Goal: Task Accomplishment & Management: Manage account settings

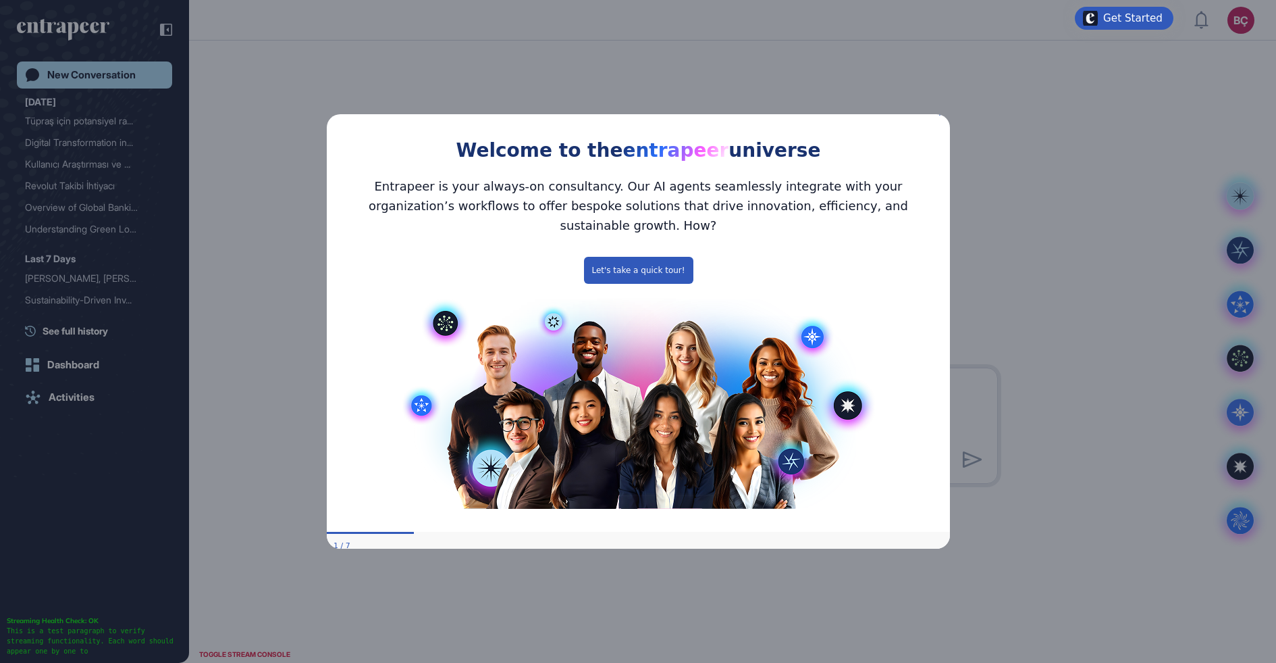
click at [941, 115] on icon "Close Preview" at bounding box center [941, 112] width 5 height 5
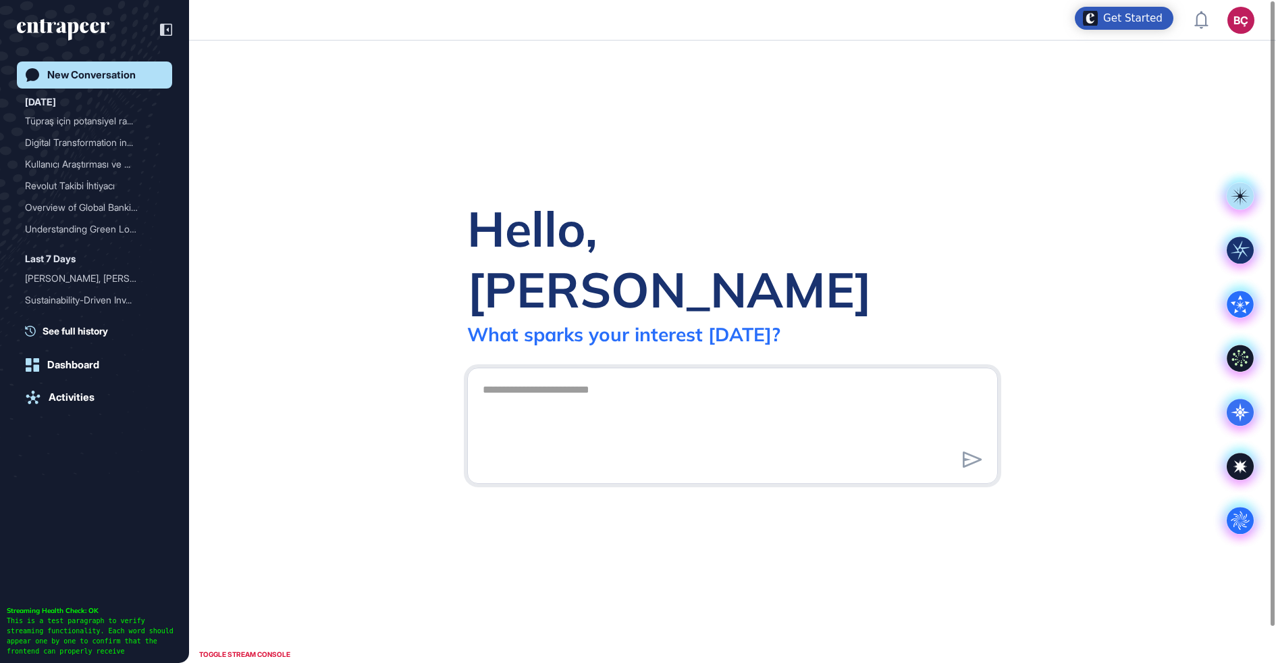
click at [1227, 22] on div "BÇ Admin Dashboard Dashboard Profile My Content Request More Data" at bounding box center [1225, 20] width 60 height 27
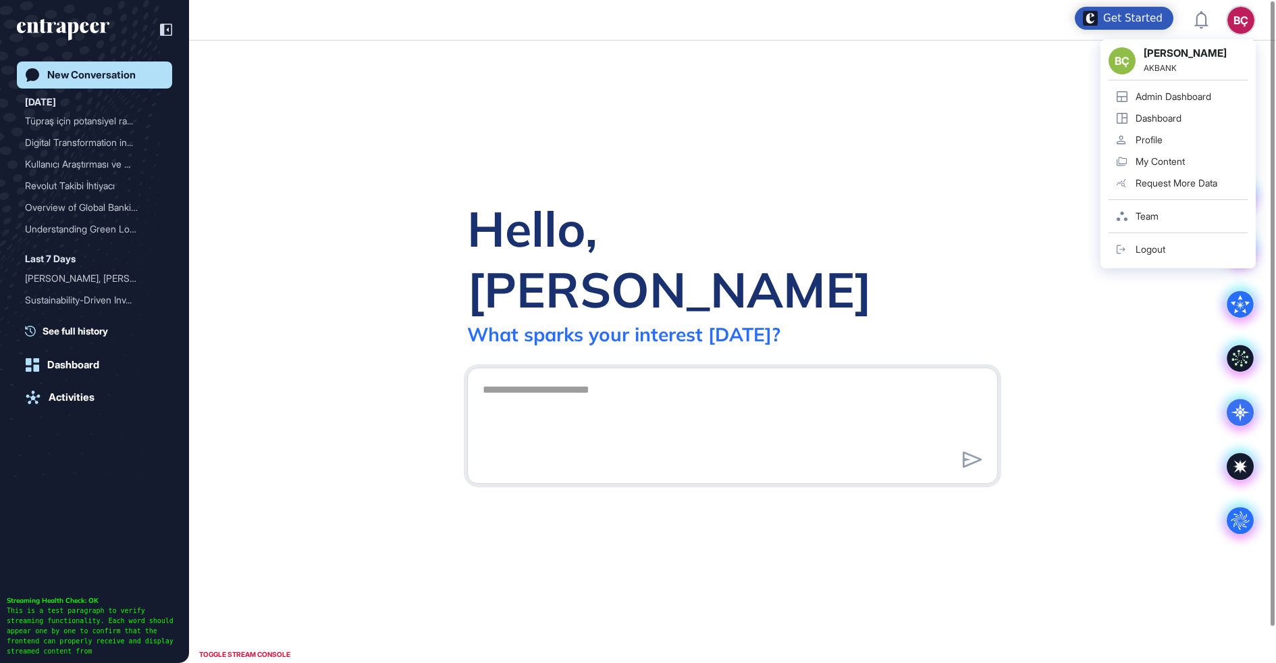
click at [1232, 23] on div "BÇ" at bounding box center [1241, 20] width 27 height 27
click at [1158, 94] on div "Admin Dashboard" at bounding box center [1174, 96] width 76 height 11
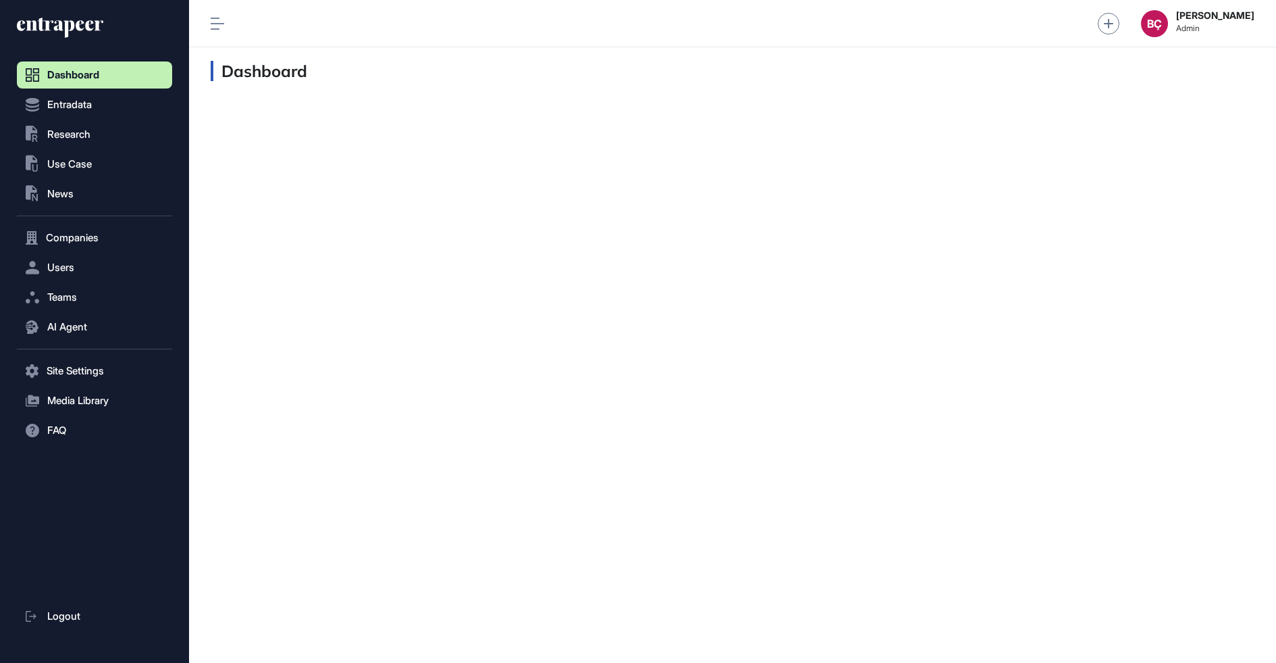
scroll to position [1, 1]
click at [101, 353] on nav "Dashboard Entradata .st0{fill:currentColor} Research .st0{fill:currentColor} Us…" at bounding box center [94, 362] width 155 height 602
click at [107, 328] on button "AI Agent" at bounding box center [94, 326] width 155 height 27
click at [94, 381] on link "Messages" at bounding box center [98, 379] width 149 height 24
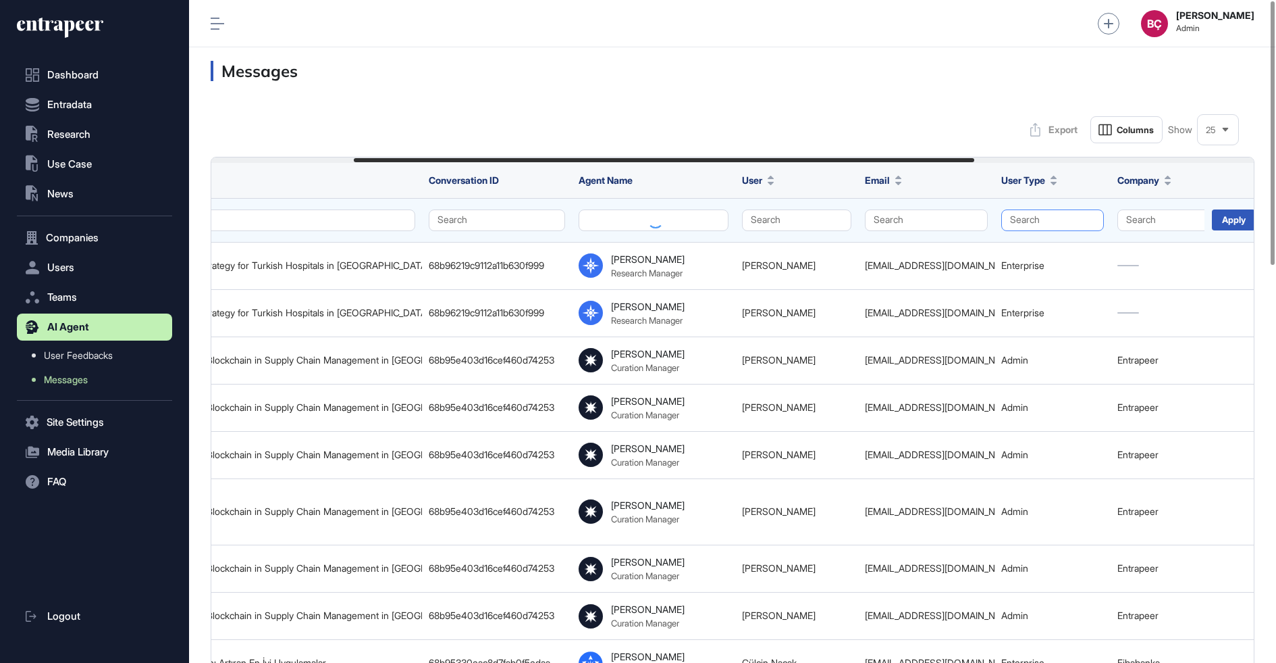
scroll to position [0, 306]
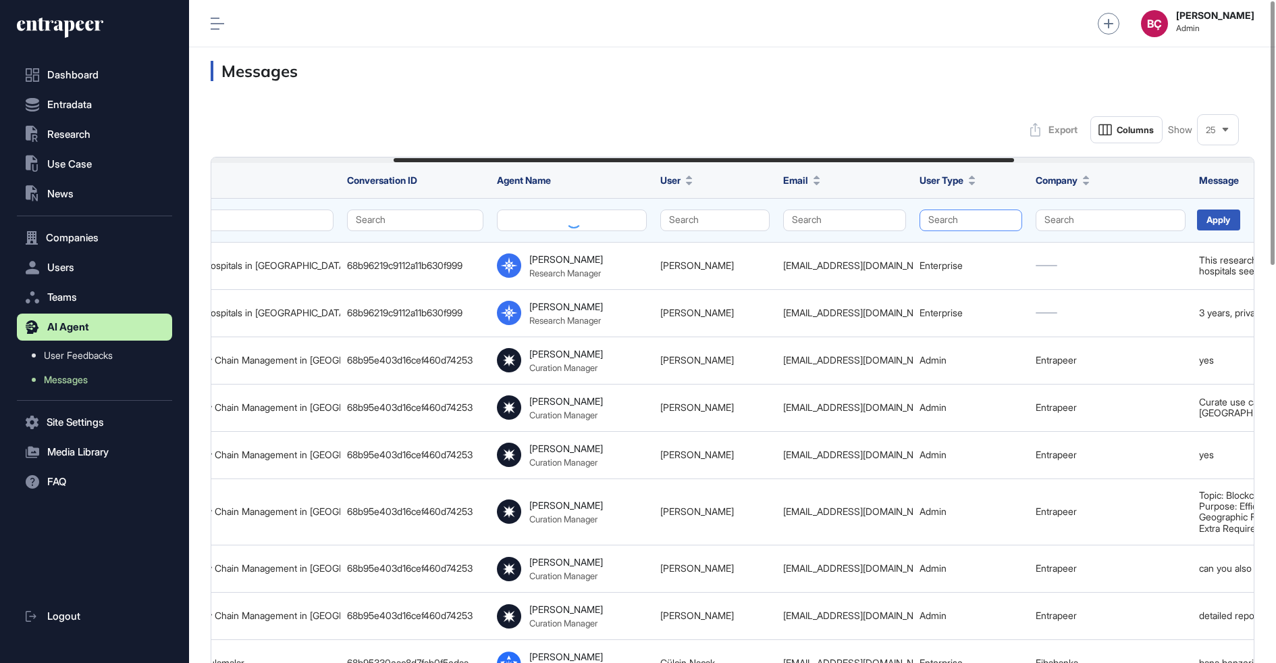
click at [974, 229] on button "Search" at bounding box center [971, 220] width 103 height 22
click at [941, 244] on div "Enterprise" at bounding box center [968, 245] width 80 height 19
click at [1227, 216] on div "Apply" at bounding box center [1218, 219] width 43 height 21
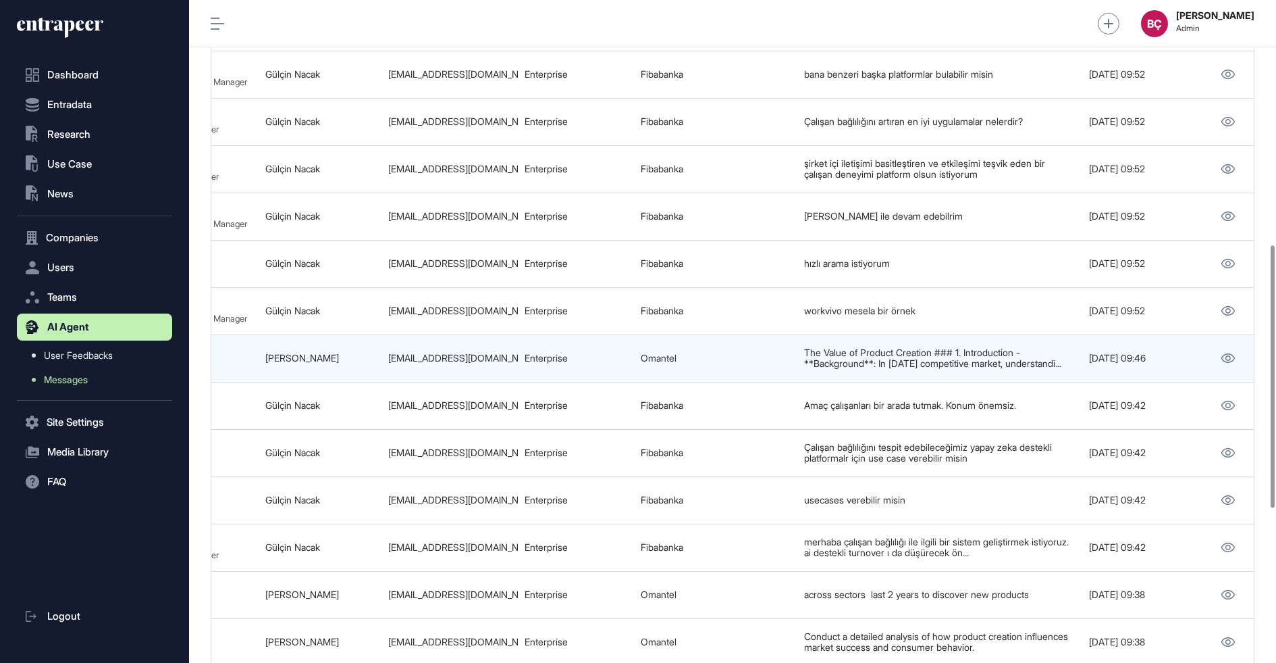
scroll to position [0, 710]
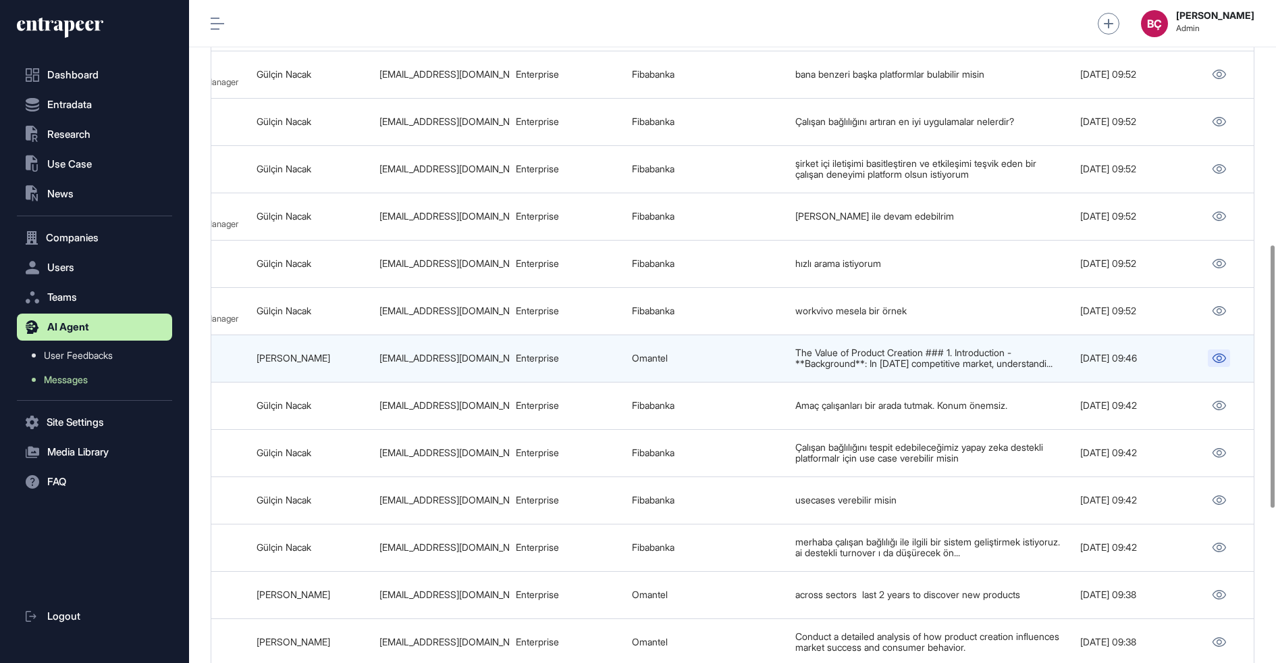
click at [1218, 353] on icon at bounding box center [1219, 357] width 14 height 9
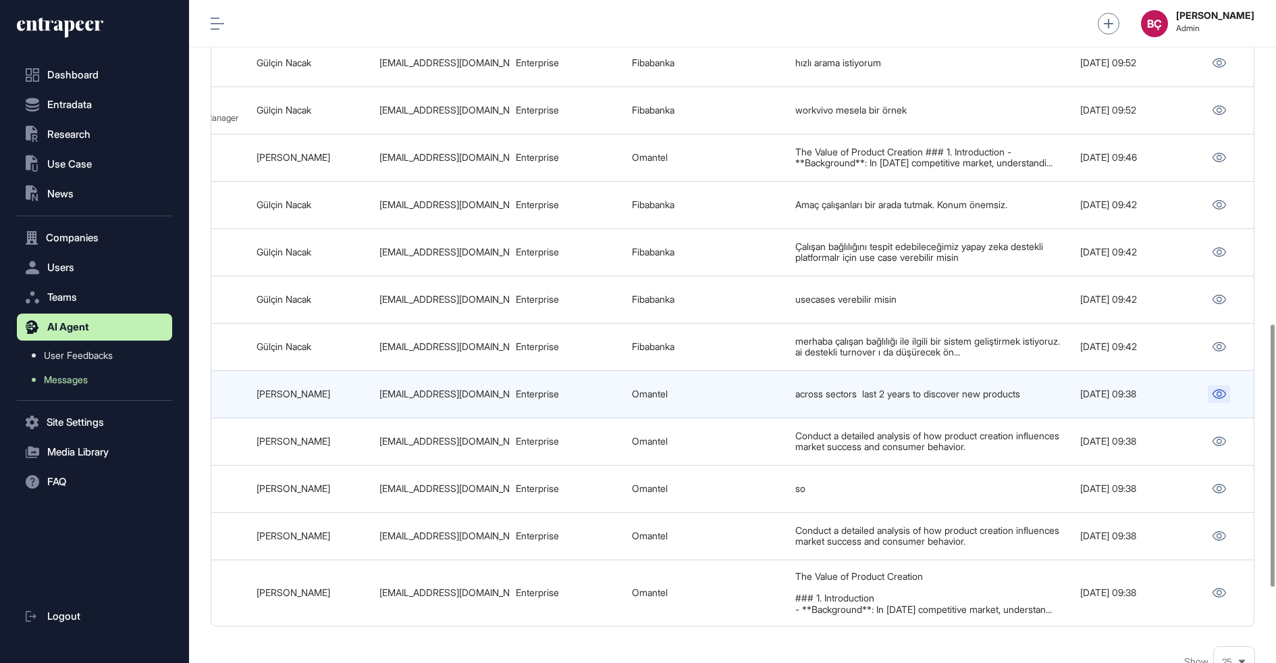
click at [1215, 389] on icon at bounding box center [1220, 393] width 14 height 9
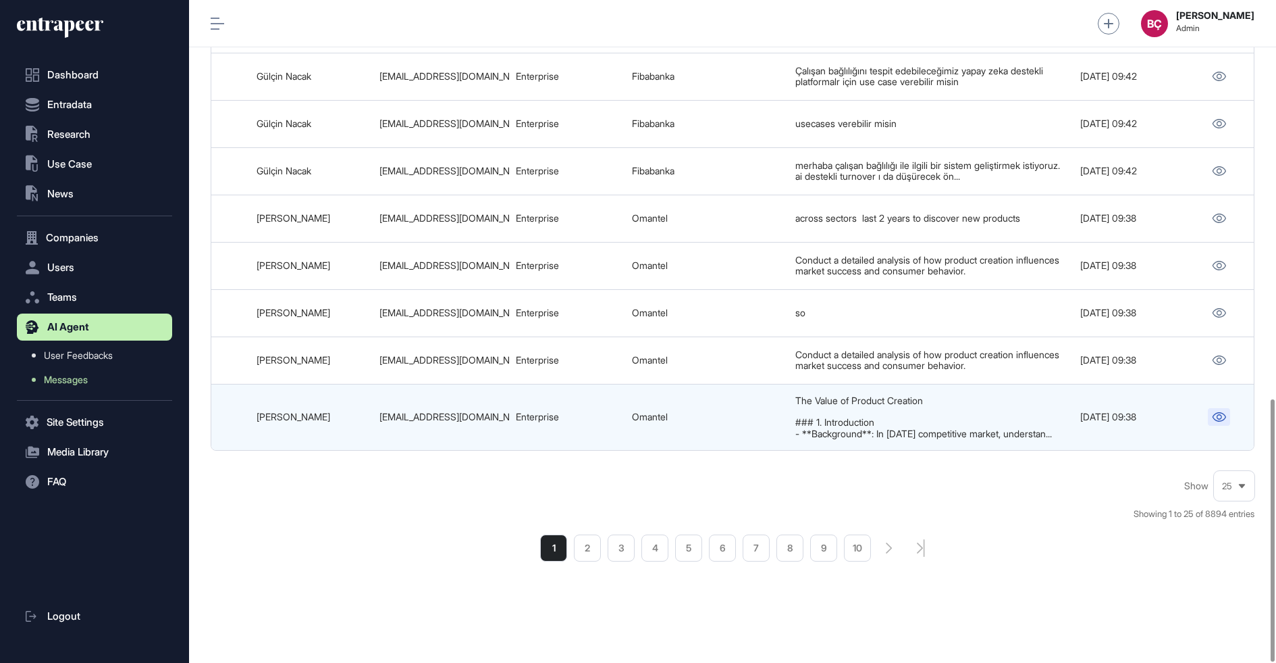
click at [1222, 408] on link at bounding box center [1219, 417] width 22 height 18
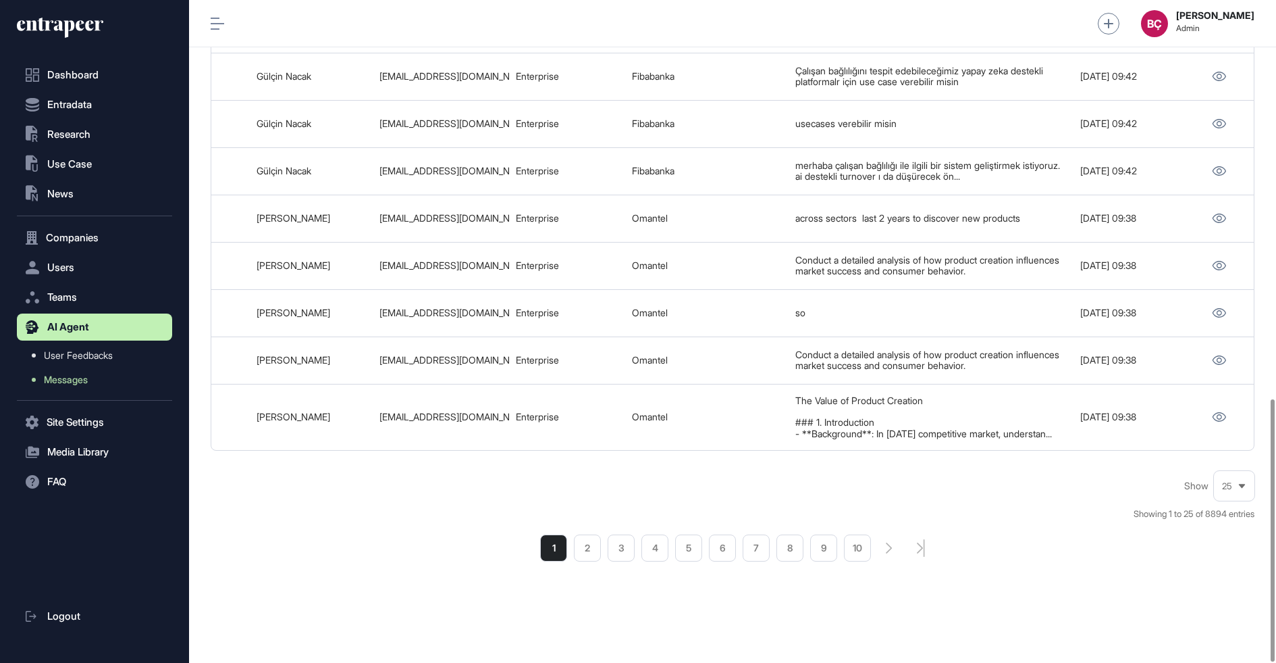
click at [583, 543] on li "2" at bounding box center [587, 547] width 27 height 27
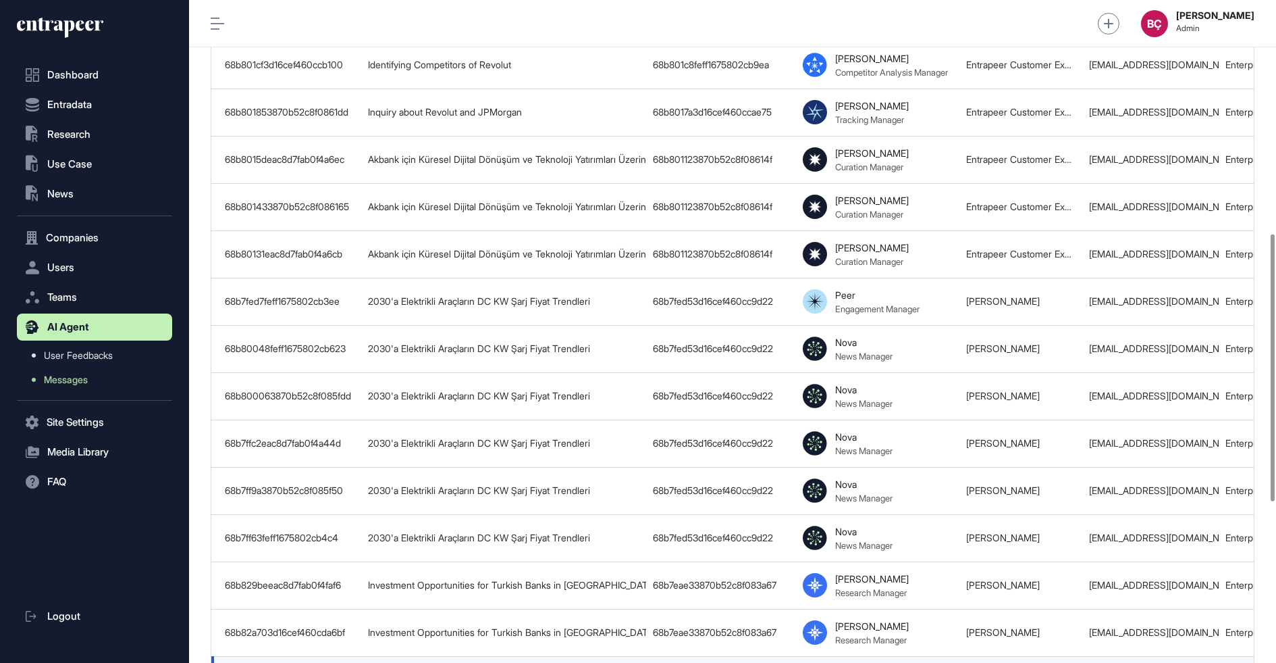
scroll to position [975, 0]
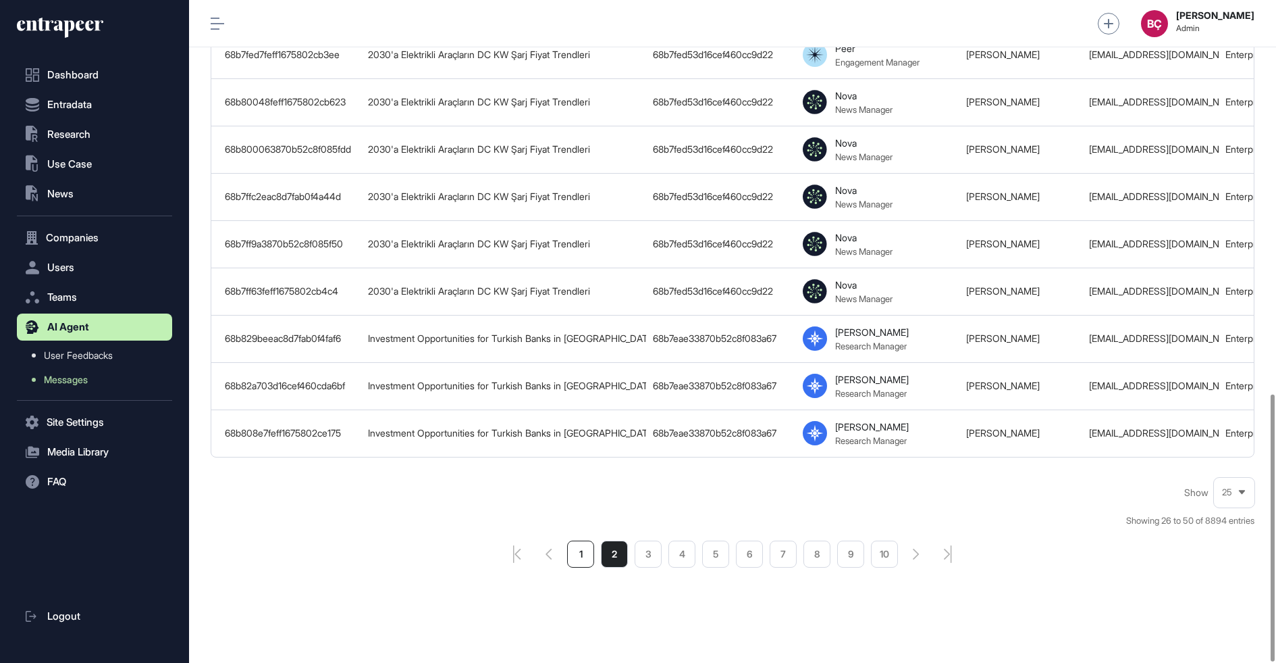
click at [592, 544] on li "1" at bounding box center [580, 553] width 27 height 27
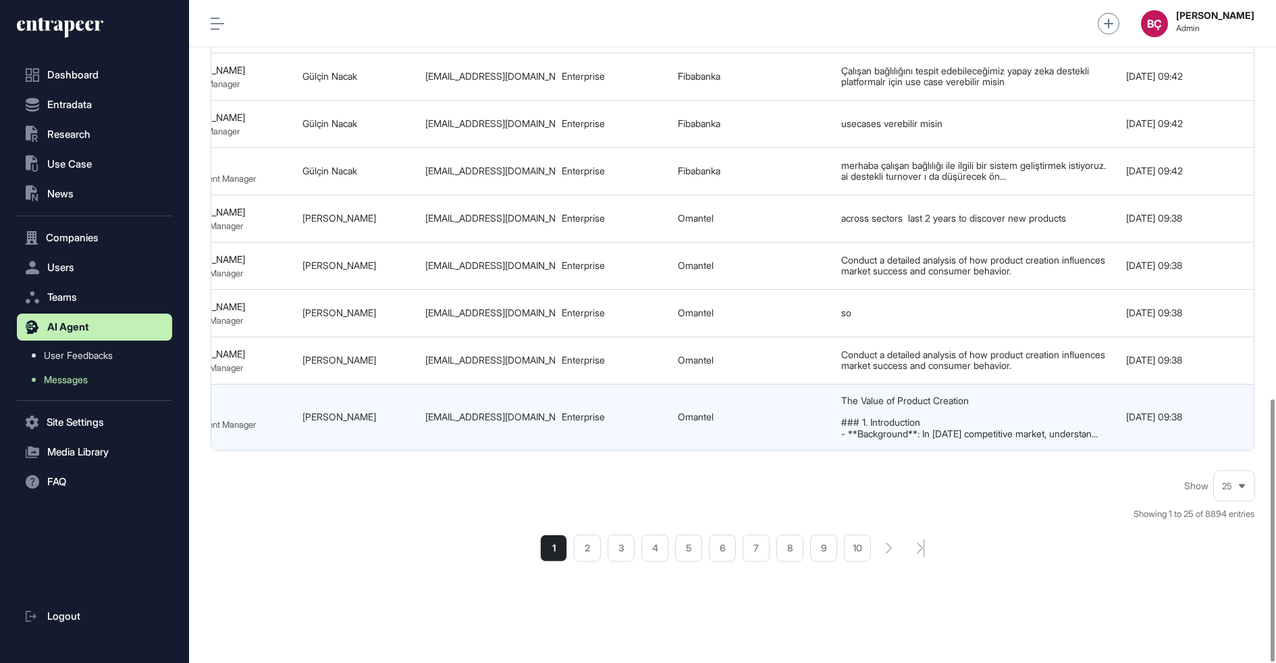
scroll to position [0, 710]
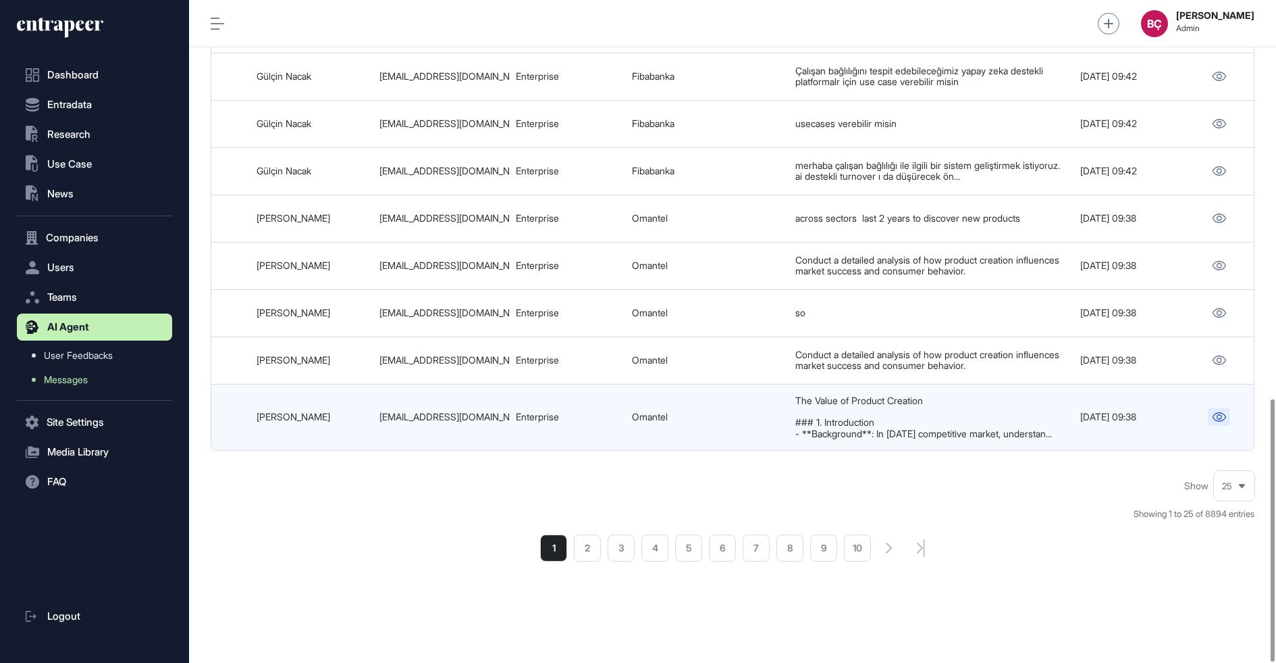
click at [1219, 412] on icon at bounding box center [1219, 416] width 14 height 9
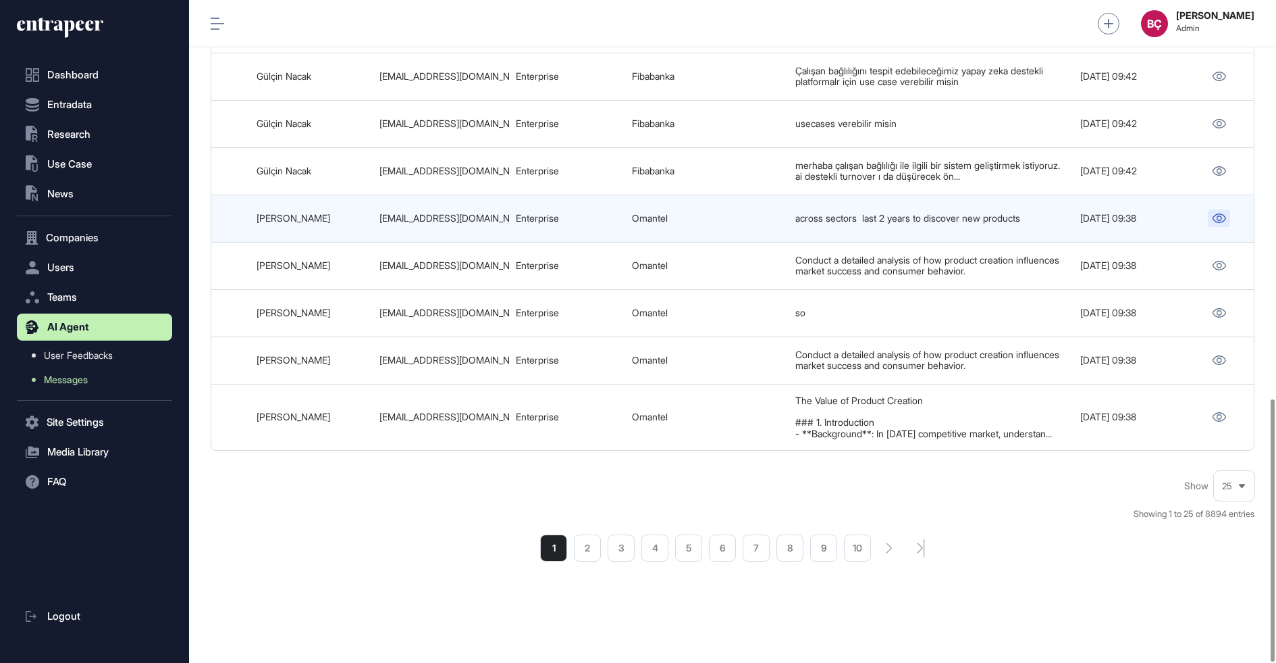
click at [1212, 213] on icon at bounding box center [1219, 217] width 14 height 9
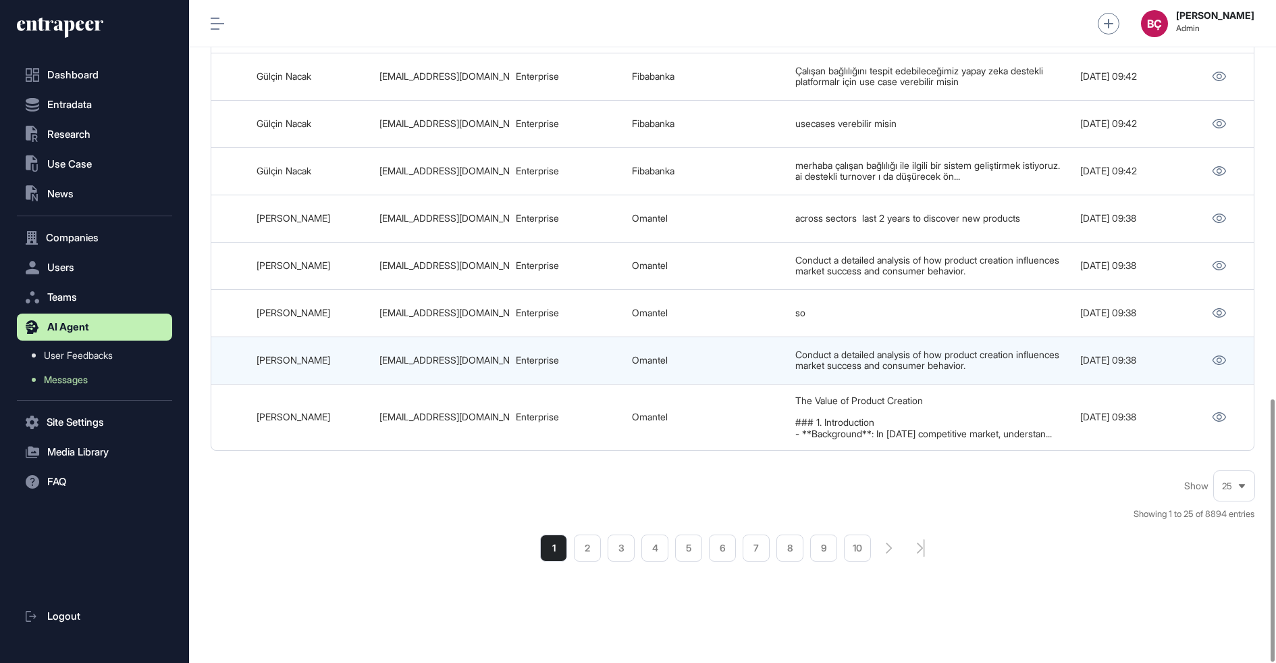
click at [493, 355] on div "malik.waili@omantel.om" at bounding box center [441, 360] width 123 height 11
copy tr "malik.waili@omantel.om"
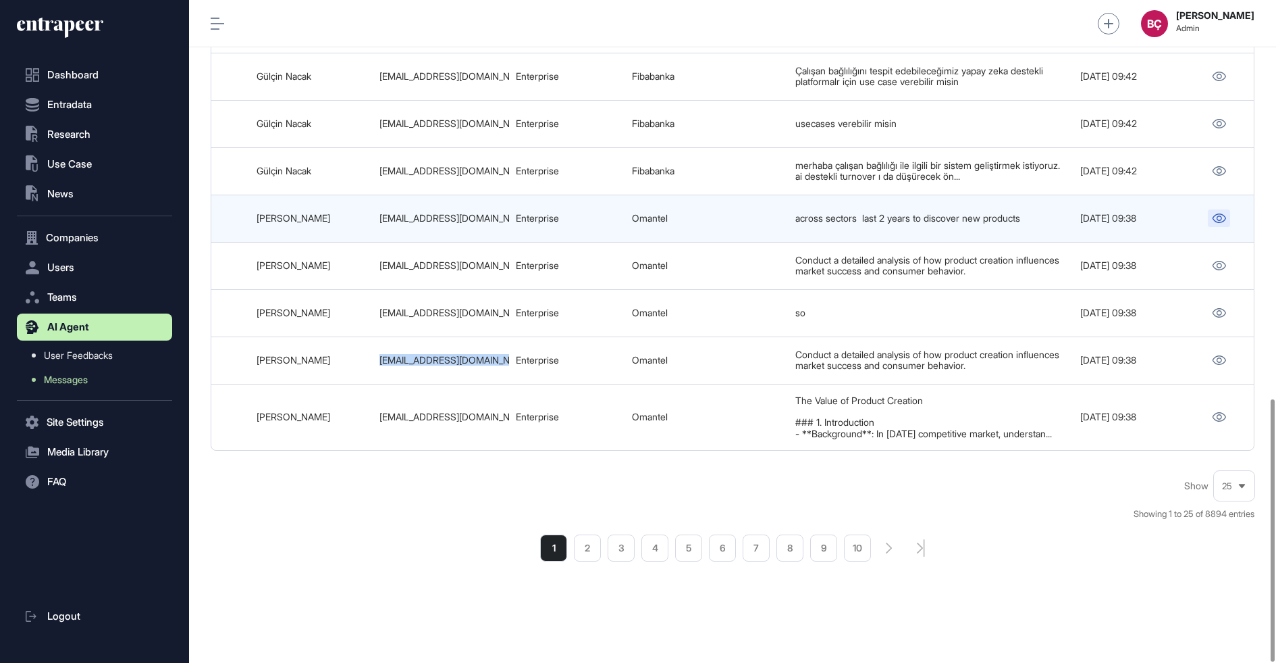
click at [1223, 209] on link at bounding box center [1219, 218] width 22 height 18
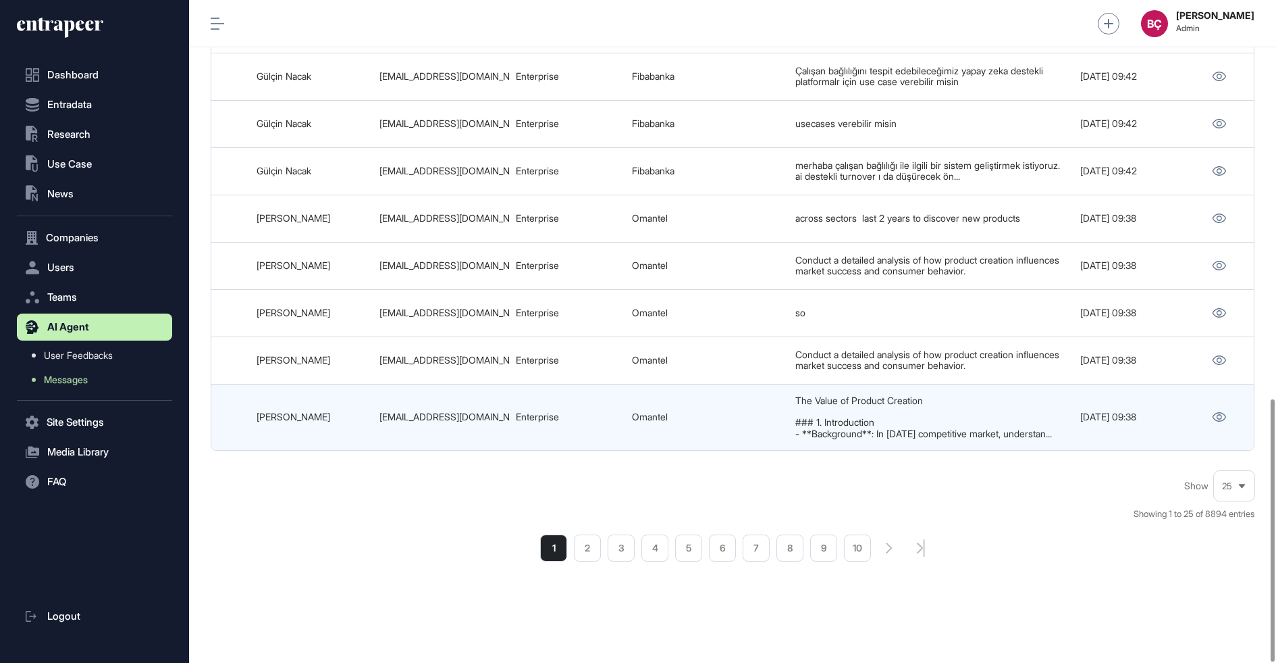
click at [1204, 408] on div at bounding box center [1219, 417] width 45 height 18
click at [1214, 412] on icon at bounding box center [1219, 416] width 14 height 9
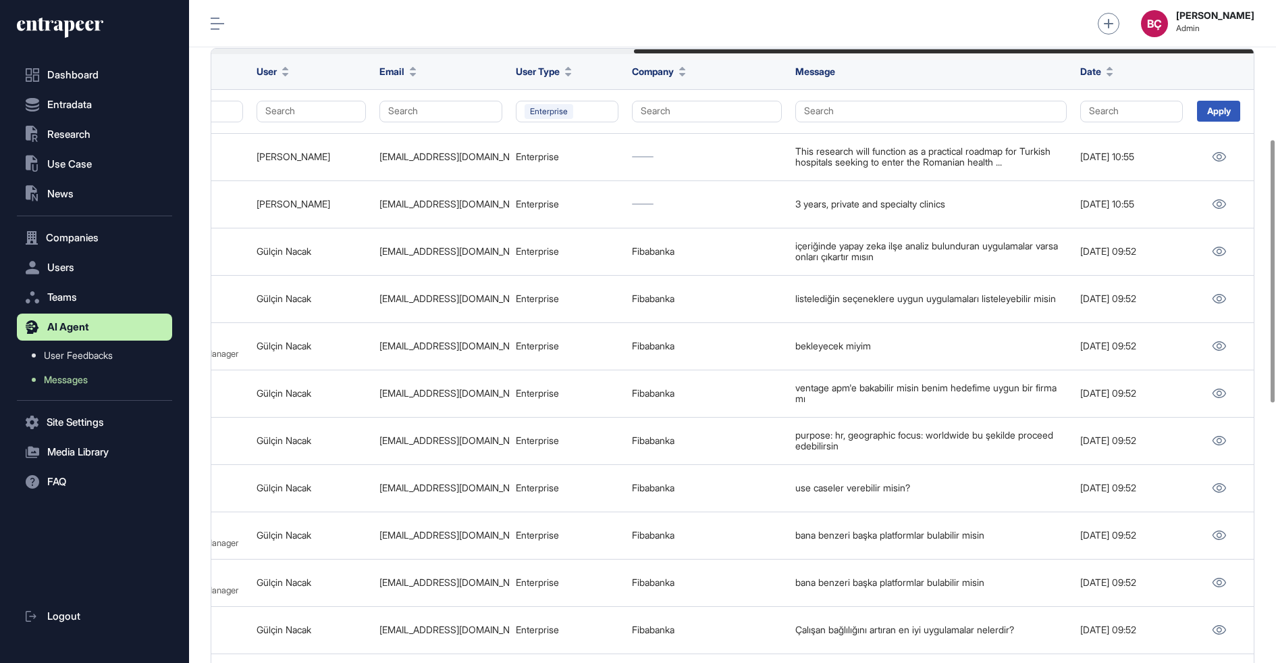
scroll to position [0, 0]
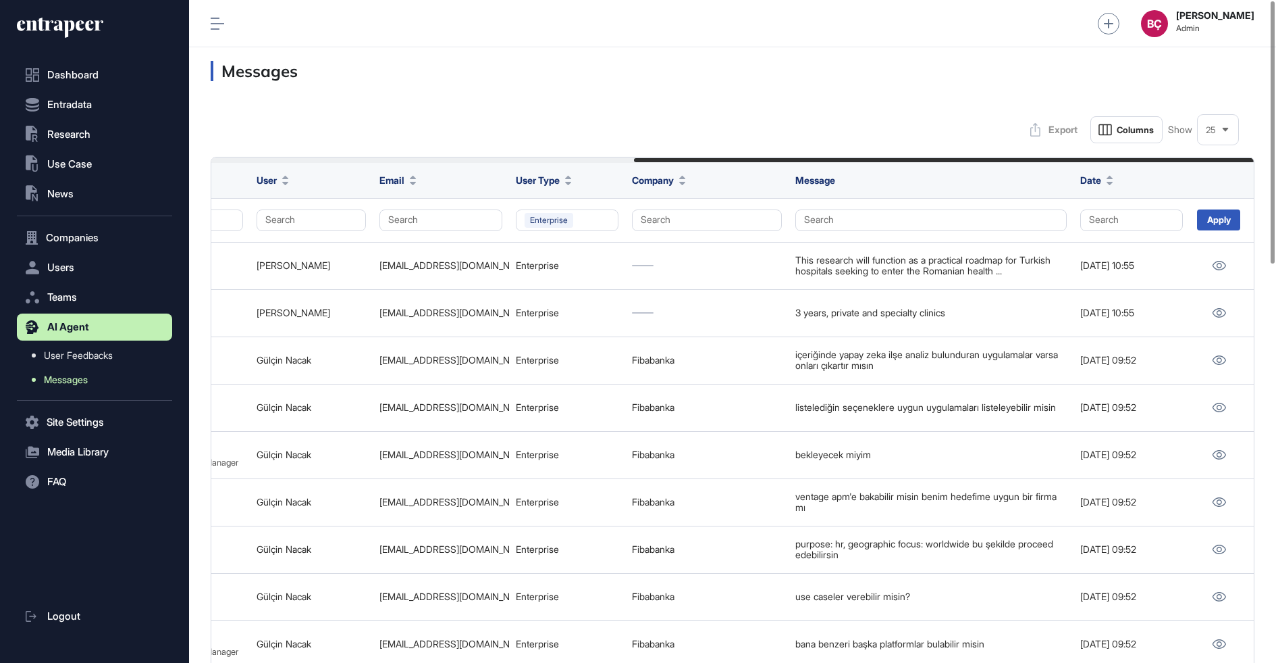
click at [58, 386] on link "Messages" at bounding box center [98, 379] width 149 height 24
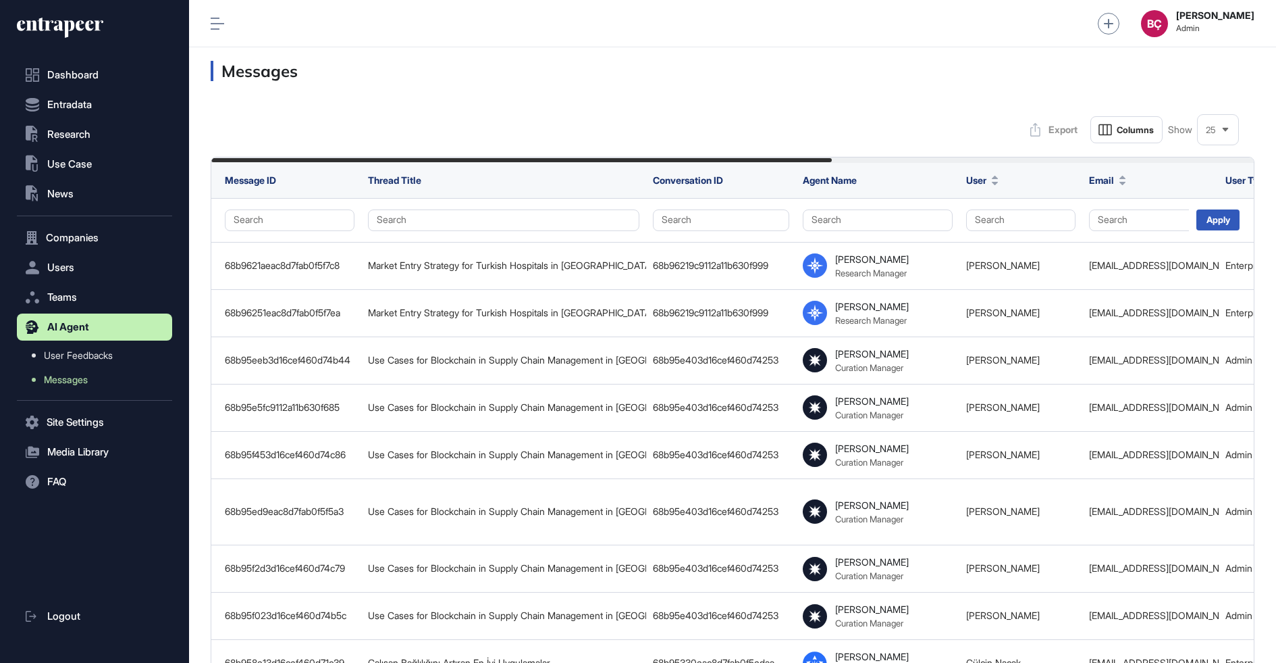
scroll to position [663, 1087]
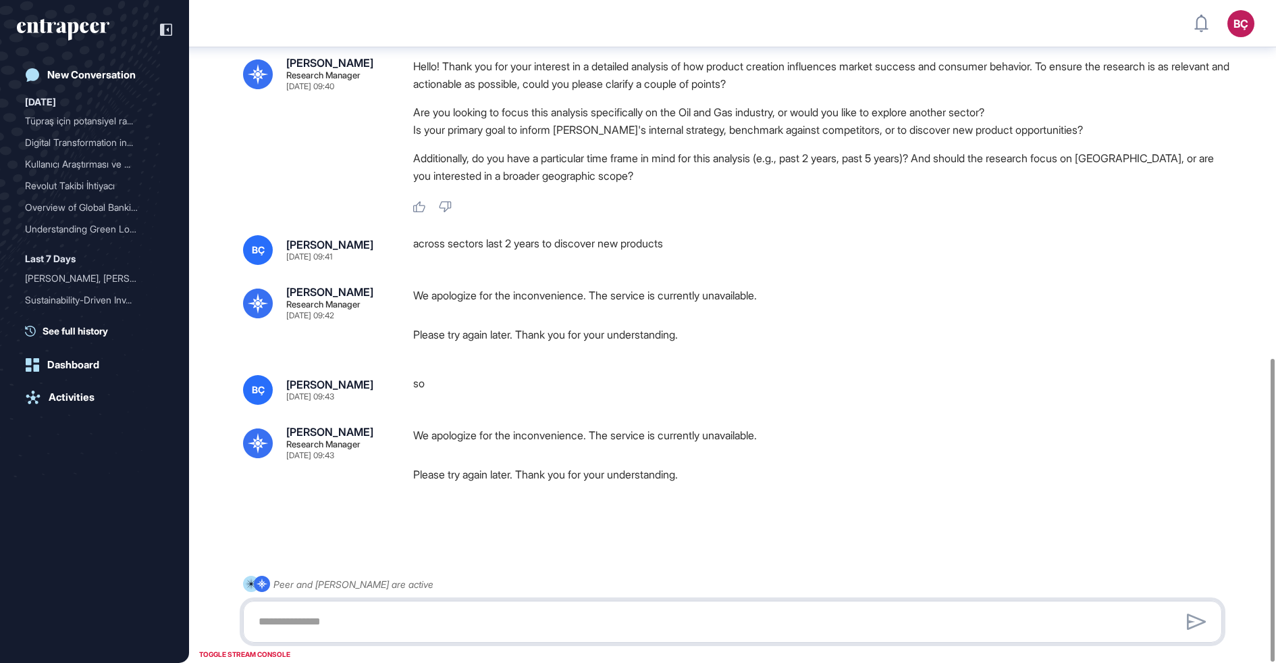
scroll to position [782, 0]
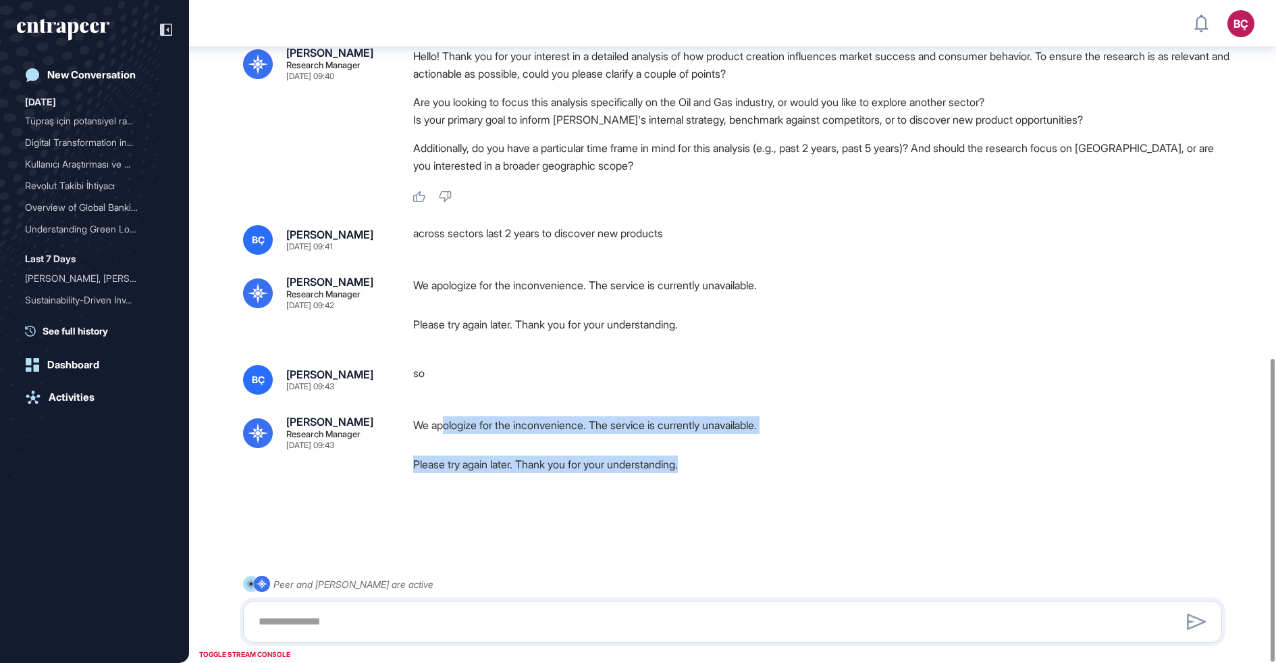
drag, startPoint x: 701, startPoint y: 461, endPoint x: 440, endPoint y: 424, distance: 264.0
click at [444, 425] on div "We apologize for the inconvenience. The service is currently unavailable. Pleas…" at bounding box center [823, 444] width 820 height 57
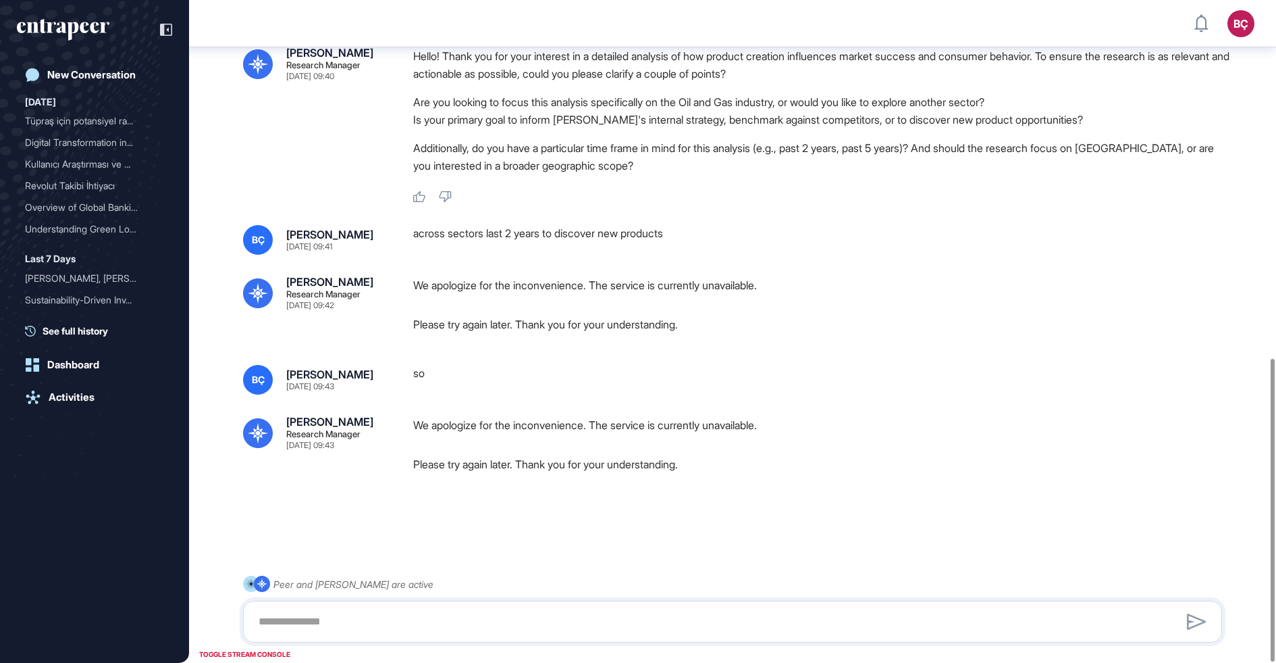
click at [434, 423] on p "We apologize for the inconvenience. The service is currently unavailable." at bounding box center [823, 425] width 820 height 18
click at [520, 425] on p "We apologize for the inconvenience. The service is currently unavailable." at bounding box center [823, 425] width 820 height 18
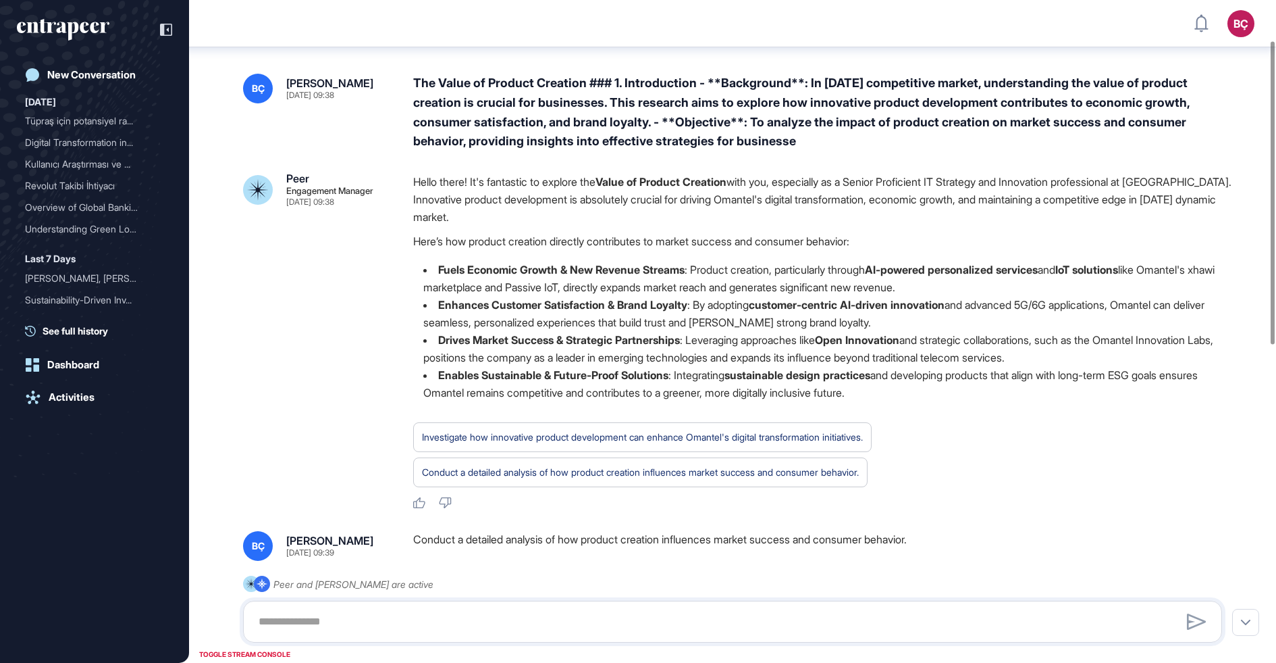
scroll to position [0, 0]
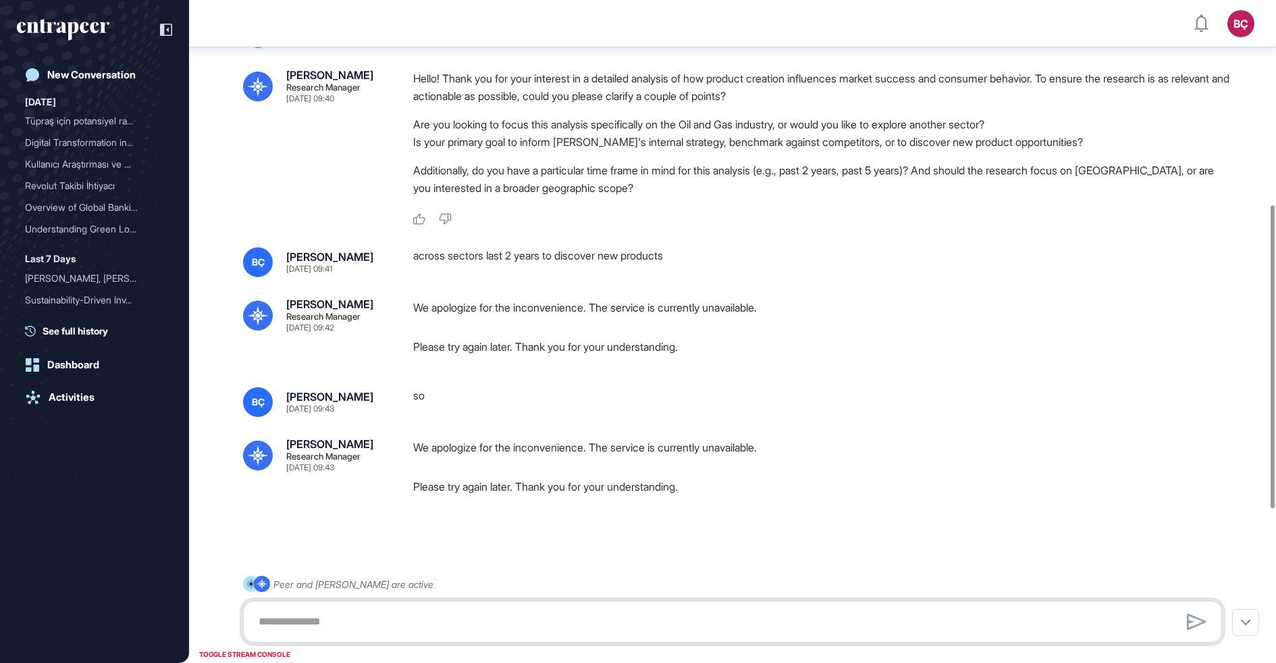
scroll to position [782, 0]
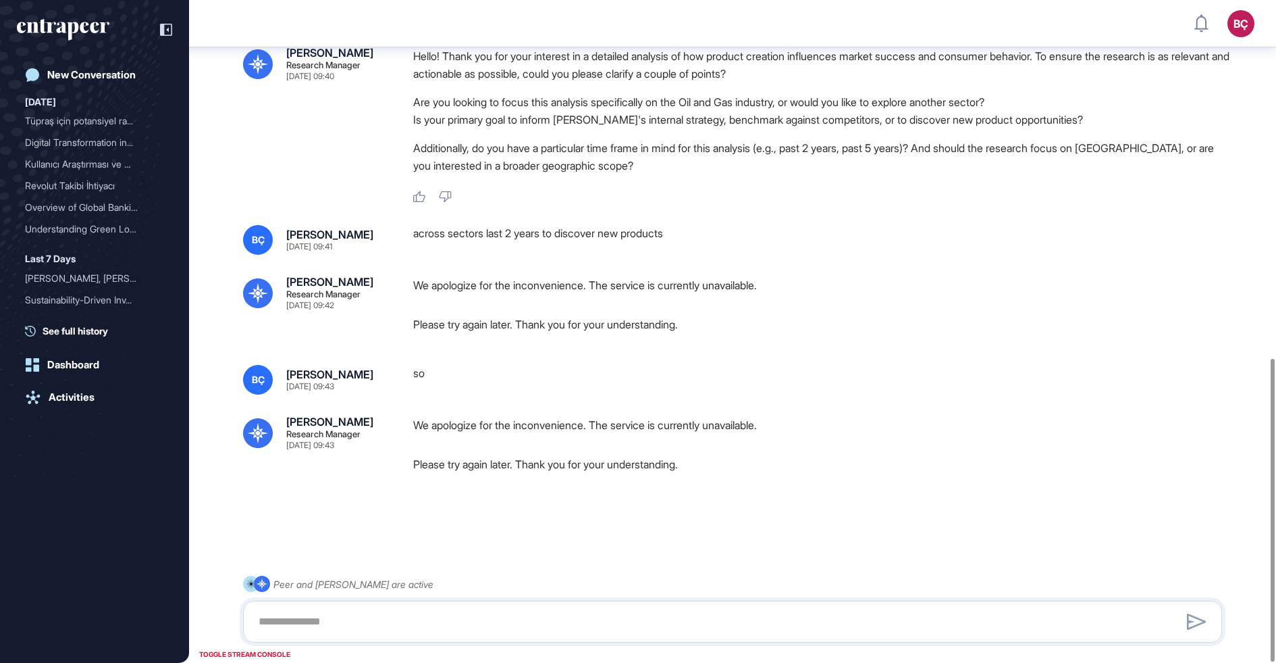
click at [559, 296] on div "We apologize for the inconvenience. The service is currently unavailable. Pleas…" at bounding box center [823, 304] width 820 height 57
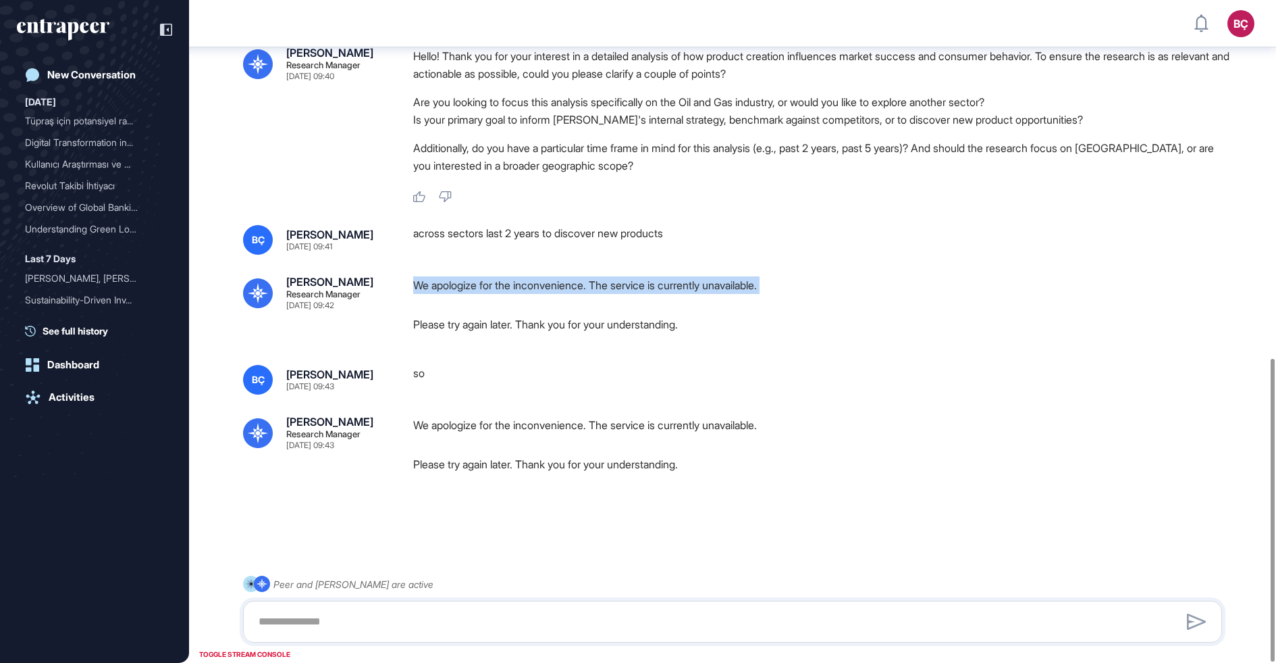
click at [559, 296] on div "We apologize for the inconvenience. The service is currently unavailable. Pleas…" at bounding box center [823, 304] width 820 height 57
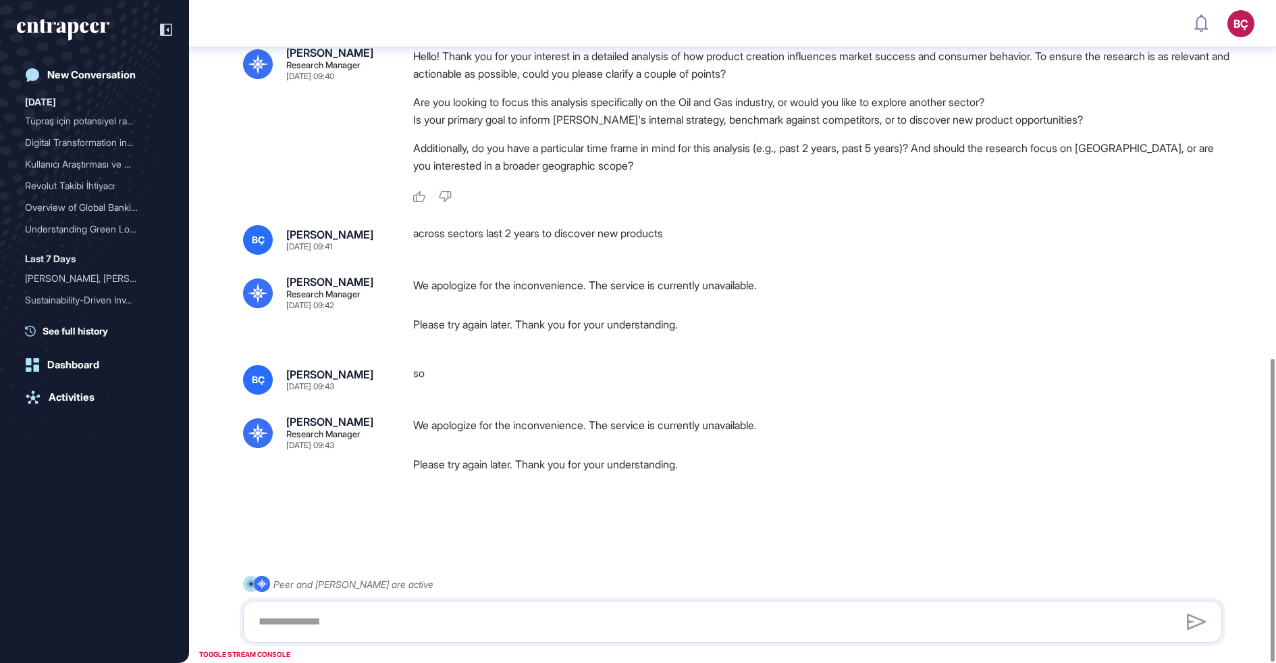
click at [562, 319] on p "Please try again later. Thank you for your understanding." at bounding box center [823, 324] width 820 height 18
click at [565, 321] on p "Please try again later. Thank you for your understanding." at bounding box center [823, 324] width 820 height 18
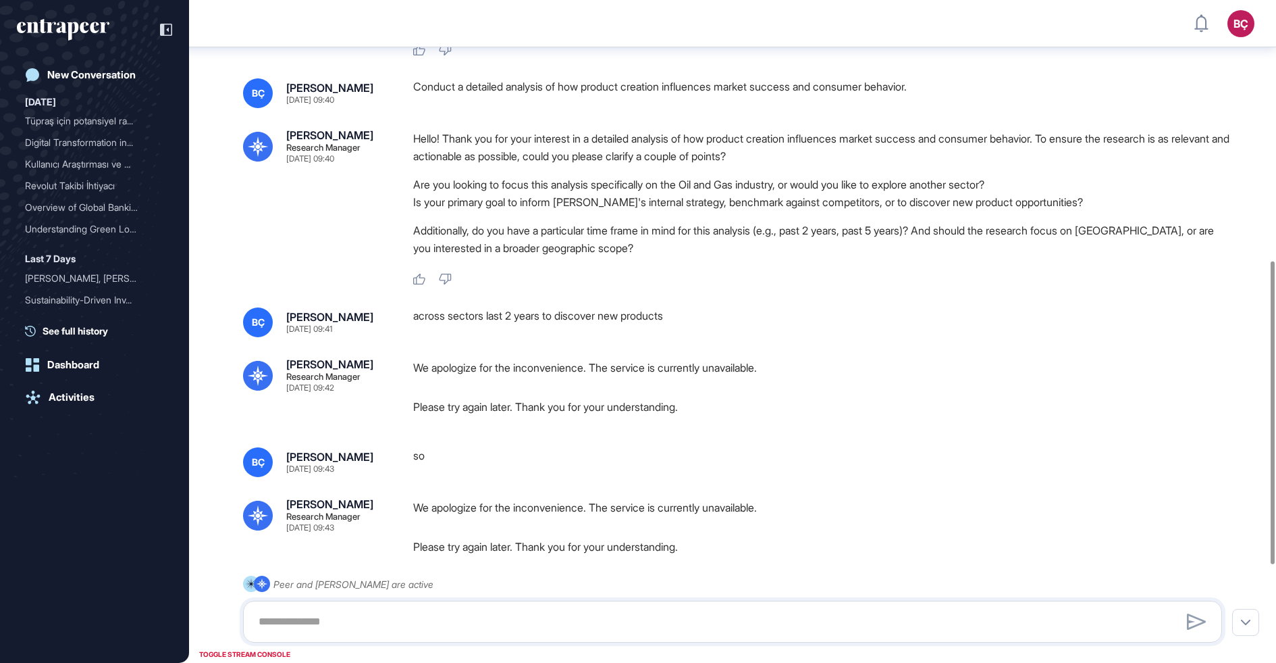
scroll to position [782, 0]
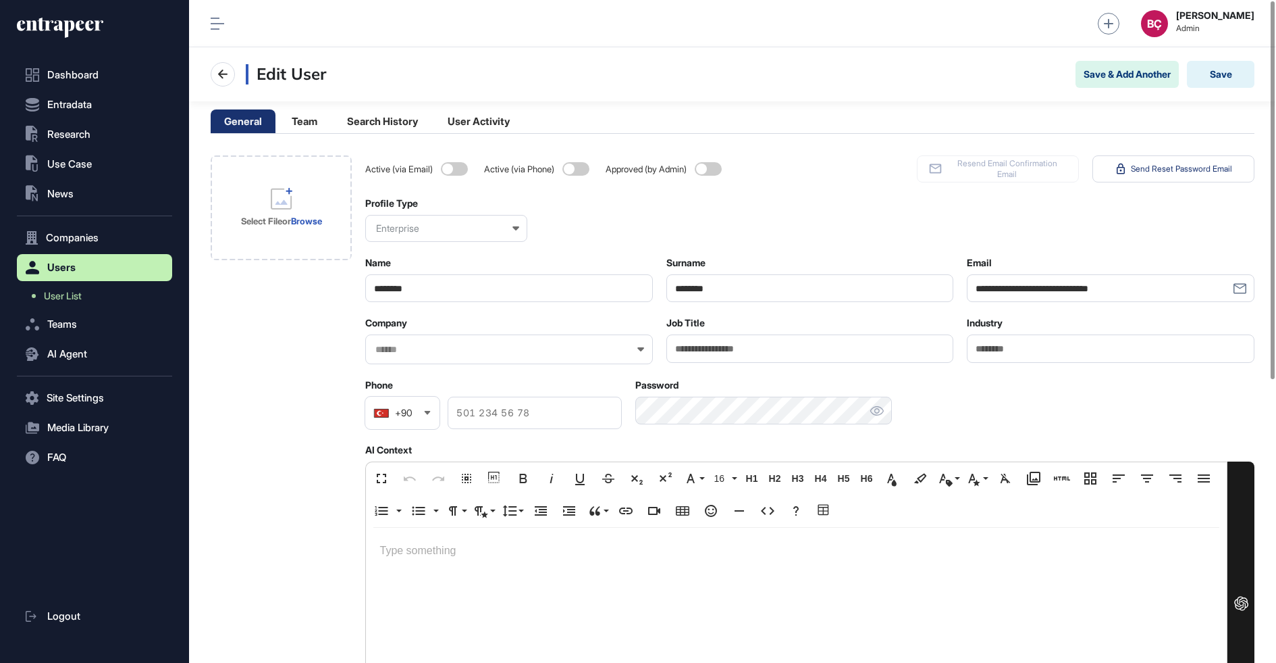
click at [702, 165] on span at bounding box center [708, 169] width 27 height 14
click at [458, 226] on div "Enterprise" at bounding box center [446, 228] width 162 height 27
click at [305, 296] on div "Select File or Browse" at bounding box center [281, 607] width 141 height 904
click at [419, 342] on div at bounding box center [509, 349] width 288 height 30
click at [417, 346] on input "text" at bounding box center [500, 349] width 253 height 11
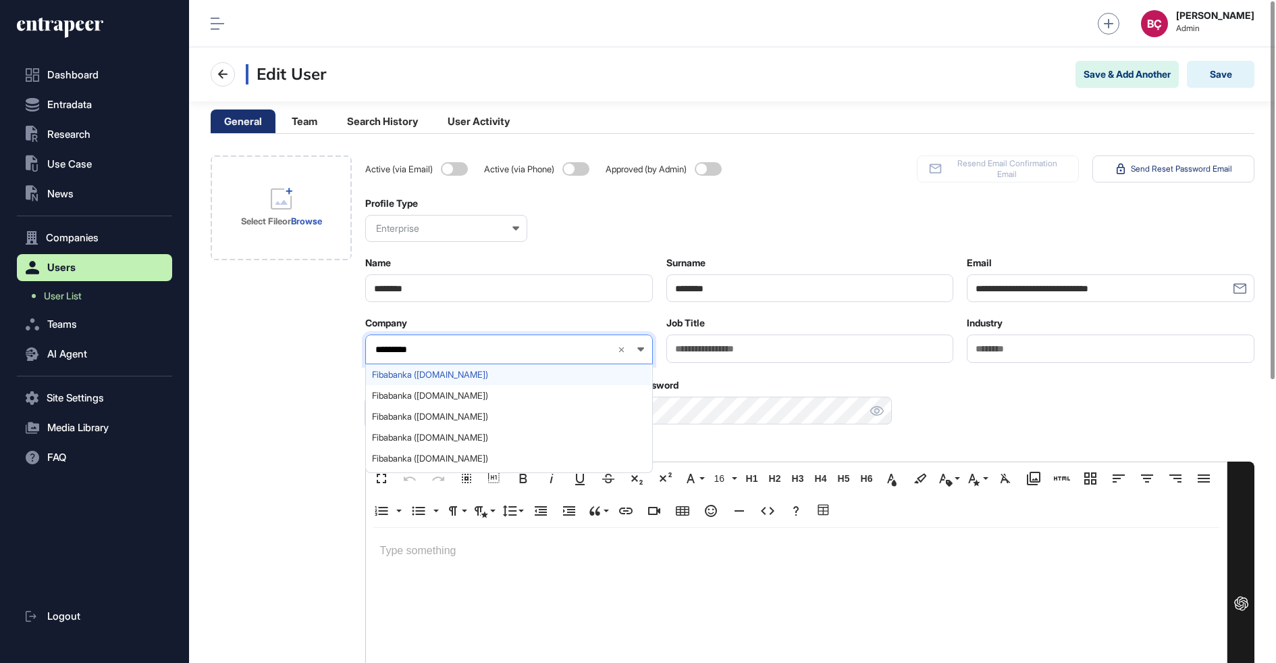
type input "*********"
click at [407, 369] on span "Fibabanka ([DOMAIN_NAME])" at bounding box center [508, 374] width 273 height 10
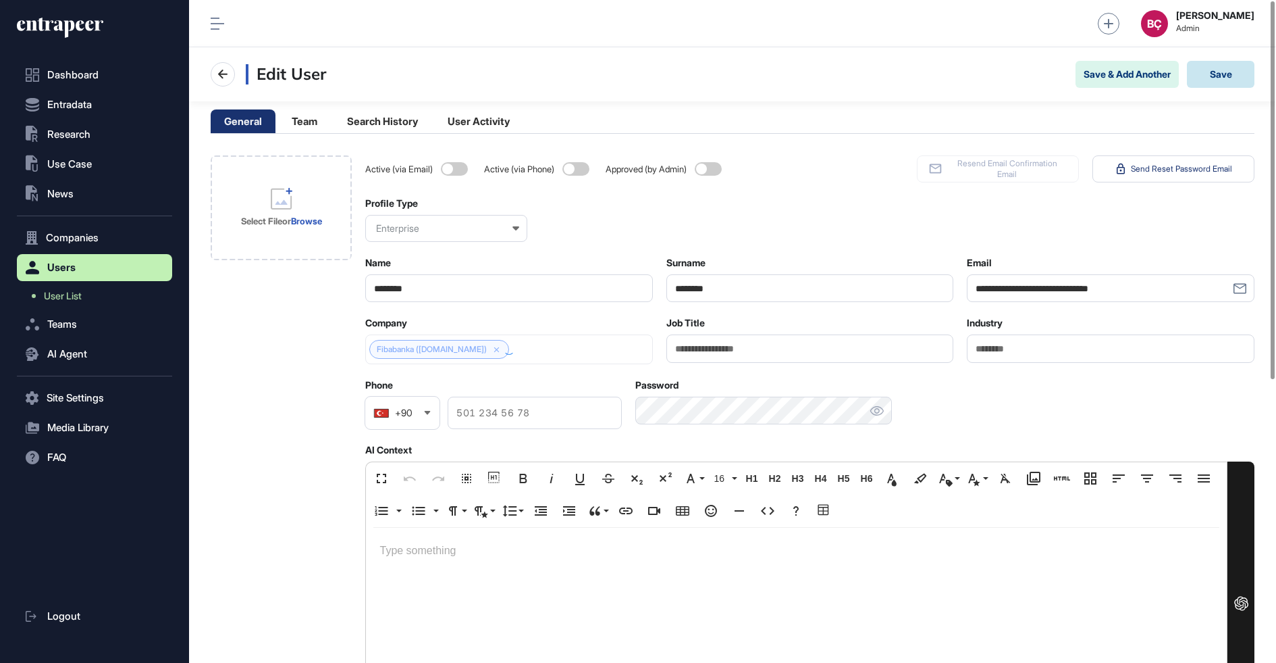
click at [1227, 72] on button "Save" at bounding box center [1221, 74] width 68 height 27
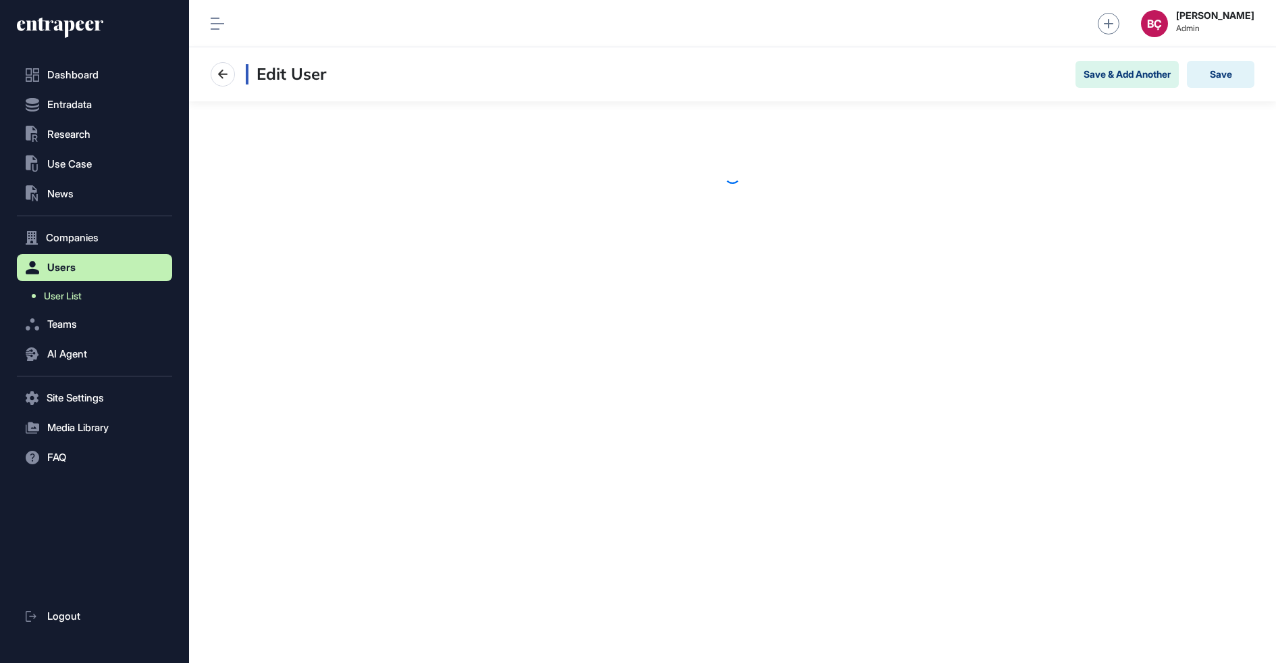
scroll to position [1, 1]
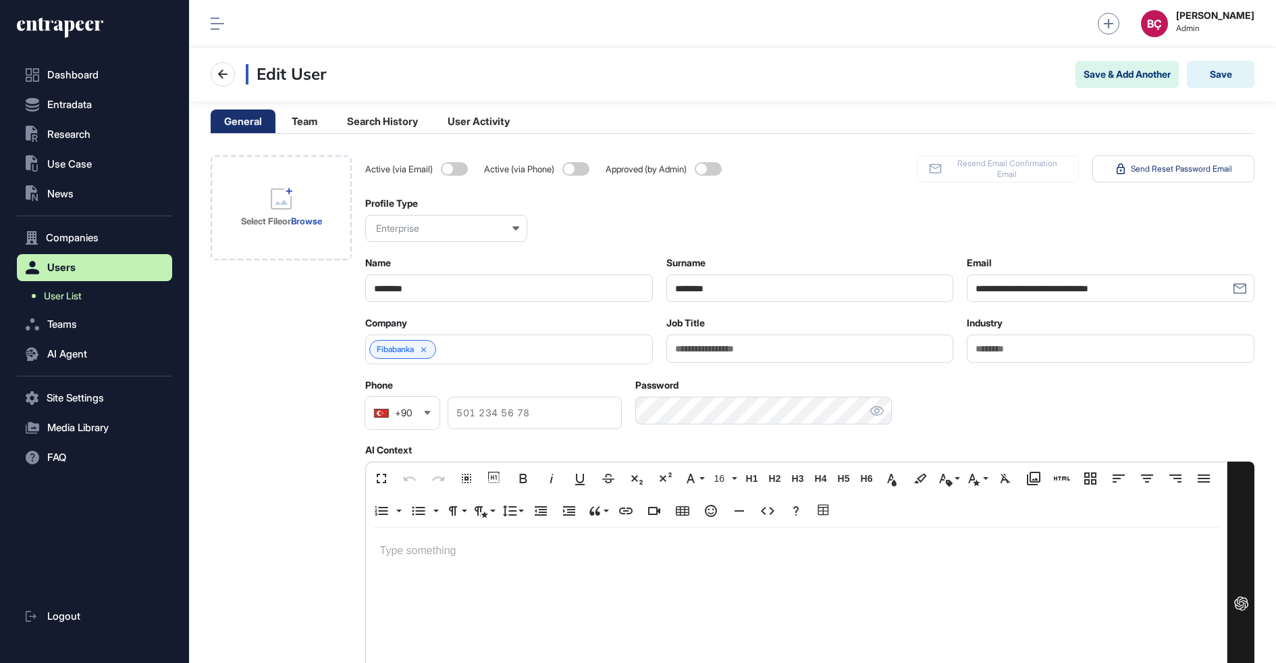
click at [75, 299] on span "User List" at bounding box center [63, 295] width 38 height 11
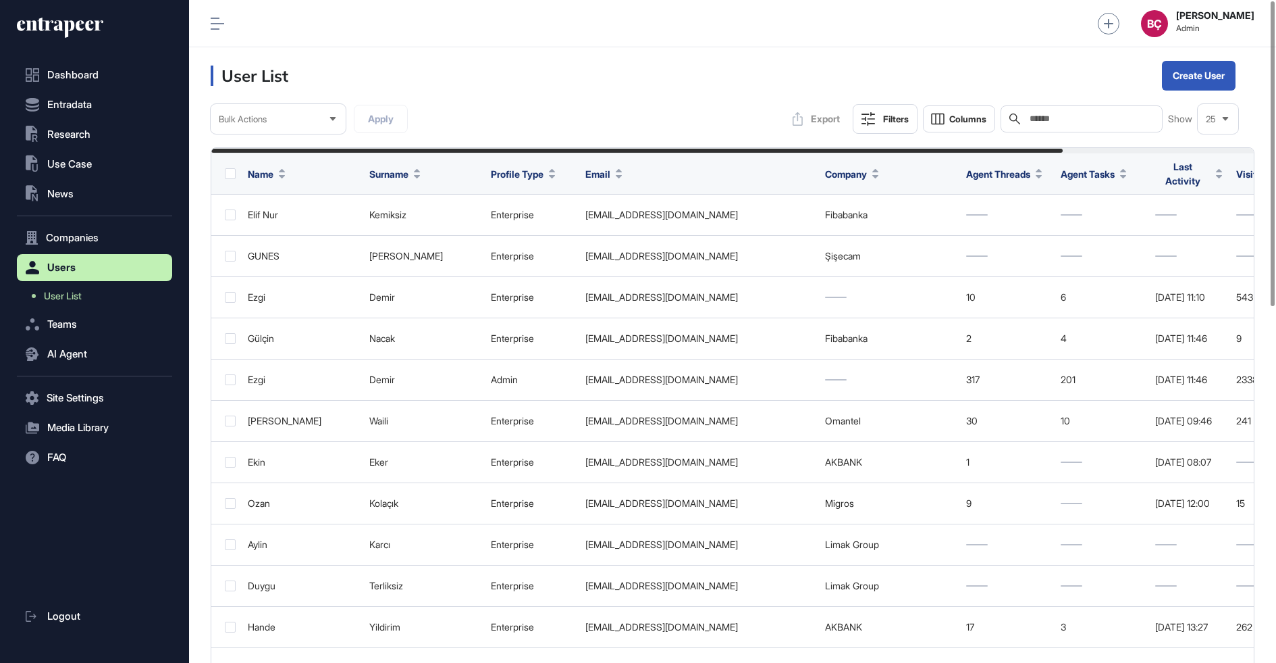
click at [61, 21] on icon at bounding box center [55, 25] width 77 height 10
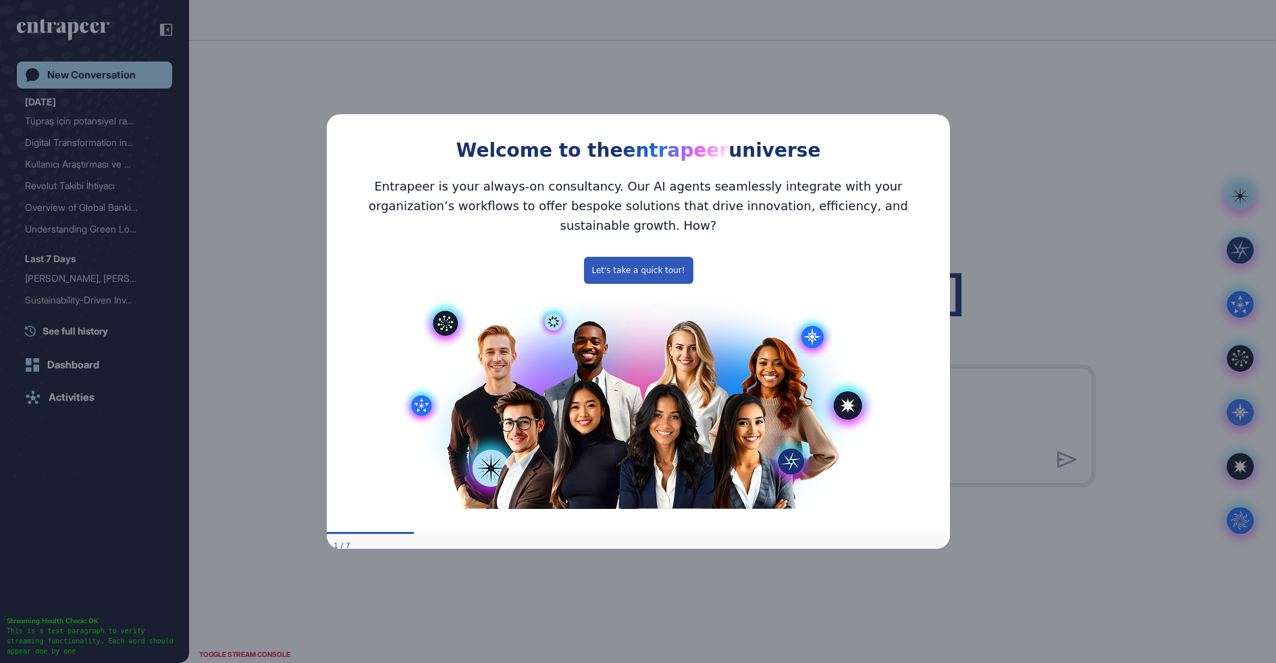
drag, startPoint x: 1269, startPoint y: 237, endPoint x: 942, endPoint y: 122, distance: 346.5
click at [942, 115] on icon "Close Preview" at bounding box center [941, 112] width 5 height 5
